Goal: Find specific page/section: Find specific page/section

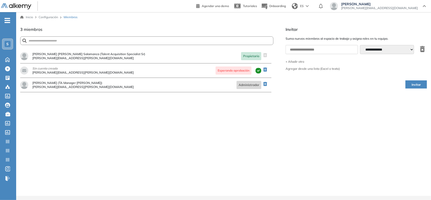
click at [5, 20] on icon "-" at bounding box center [8, 20] width 6 height 1
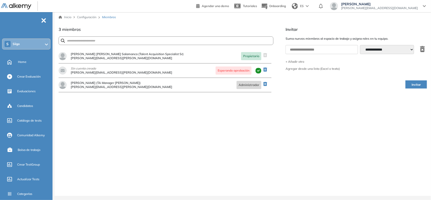
click at [23, 46] on div "S Siigo" at bounding box center [27, 44] width 48 height 10
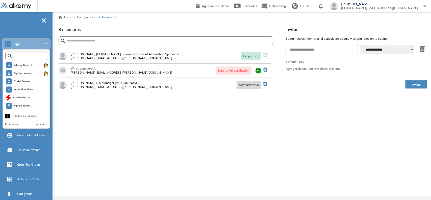
click at [26, 55] on input "text" at bounding box center [28, 56] width 32 height 4
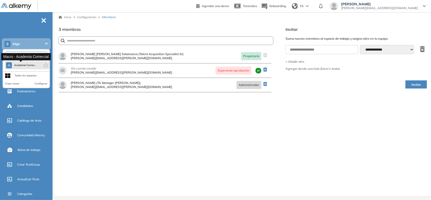
type input "***"
click at [21, 66] on span "Academia Comer..." at bounding box center [25, 65] width 22 height 4
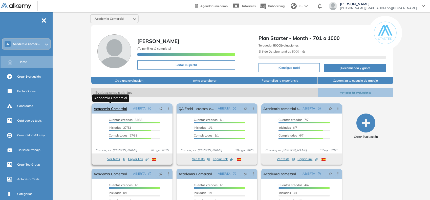
click at [104, 106] on link "Academia Comercial" at bounding box center [109, 108] width 33 height 10
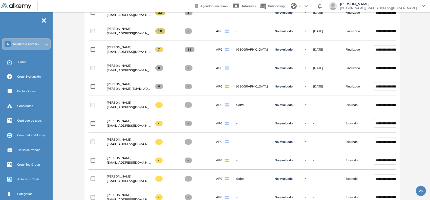
scroll to position [592, 0]
